Goal: Find specific page/section: Find specific page/section

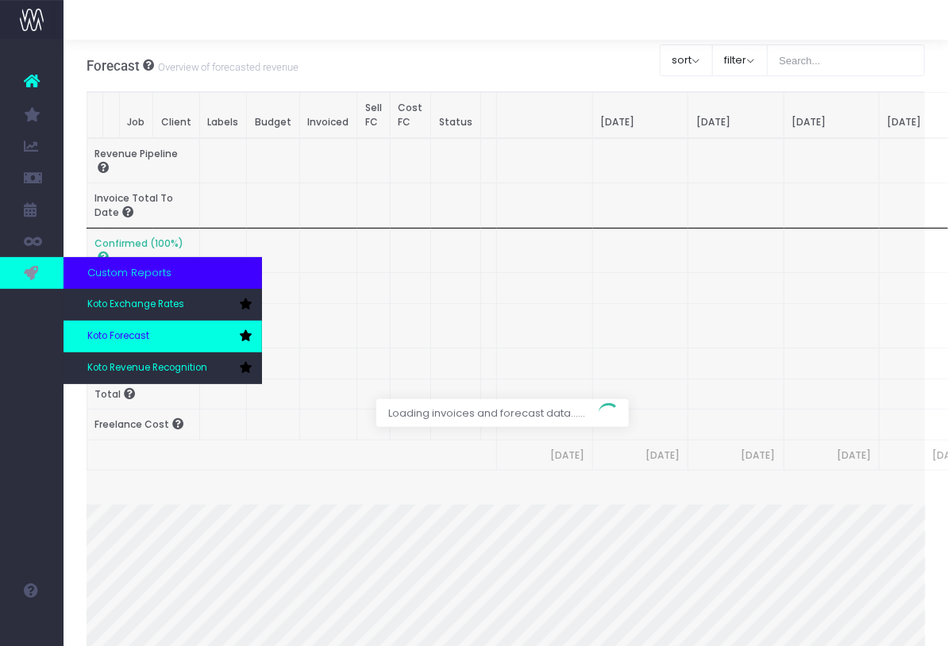
click at [121, 324] on link "Koto Forecast" at bounding box center [162, 337] width 198 height 32
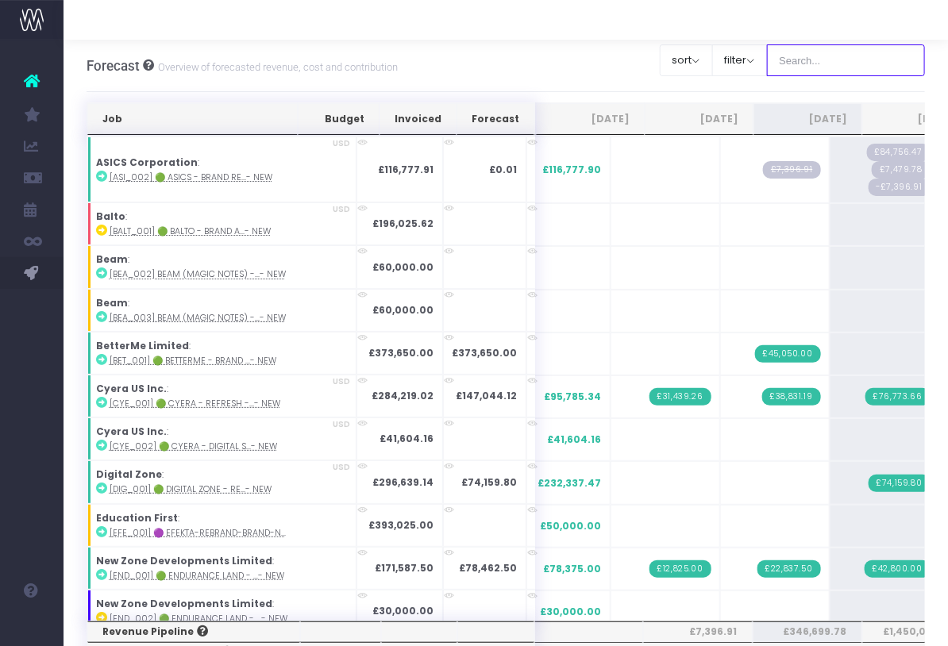
click at [836, 64] on input "text" at bounding box center [846, 60] width 159 height 32
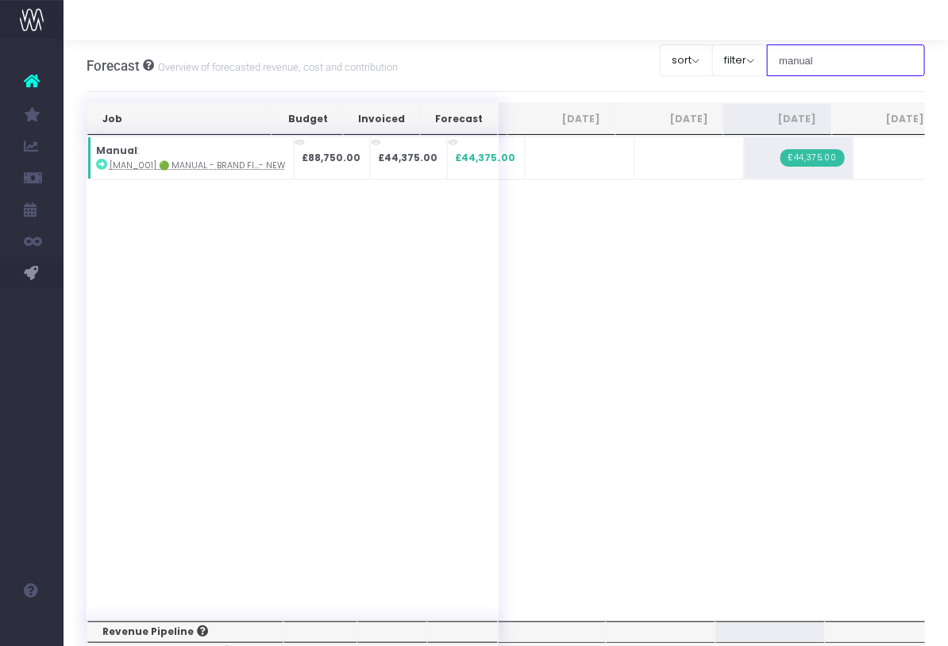
type input "manual"
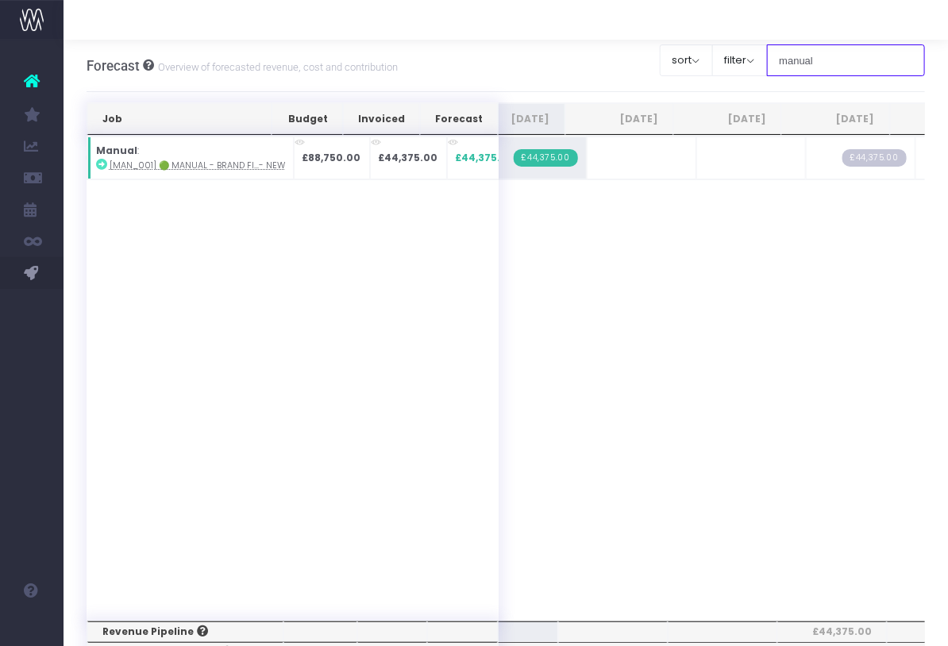
scroll to position [0, 265]
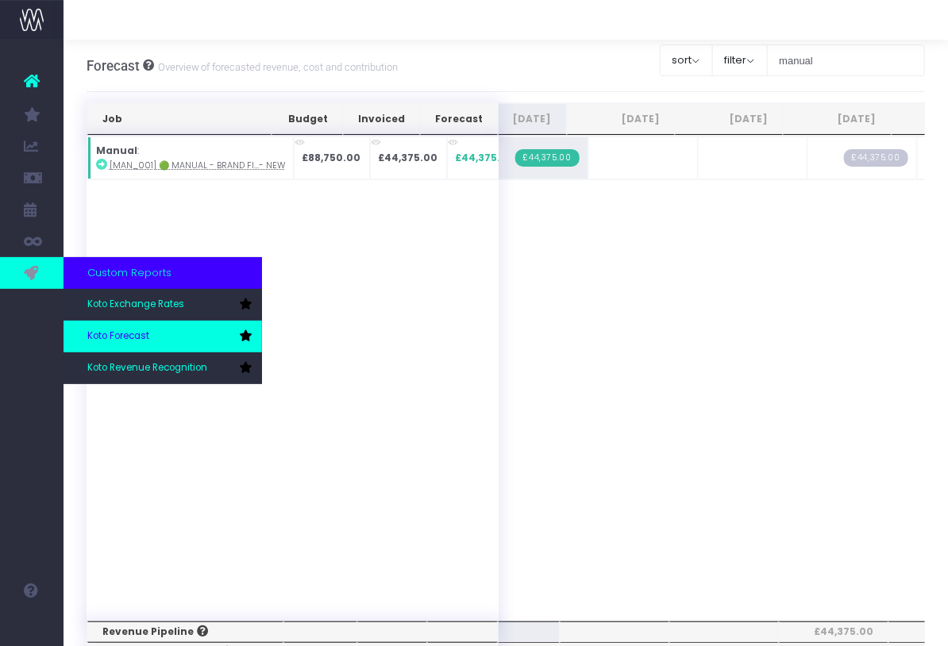
click at [146, 337] on span "Koto Forecast" at bounding box center [118, 336] width 62 height 14
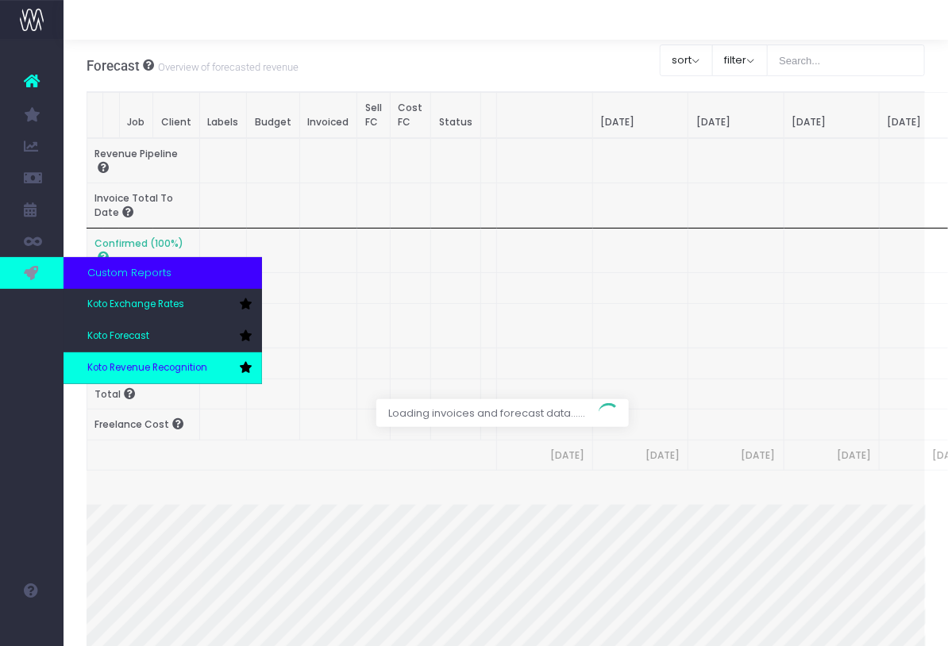
click at [186, 371] on span "Koto Revenue Recognition" at bounding box center [147, 368] width 120 height 14
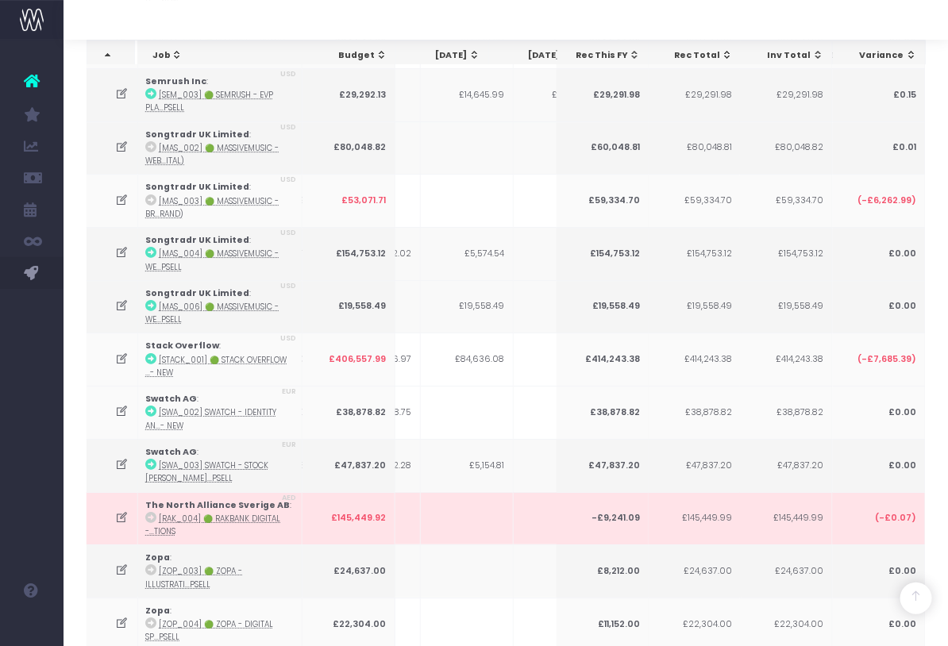
scroll to position [0, 347]
